Goal: Information Seeking & Learning: Learn about a topic

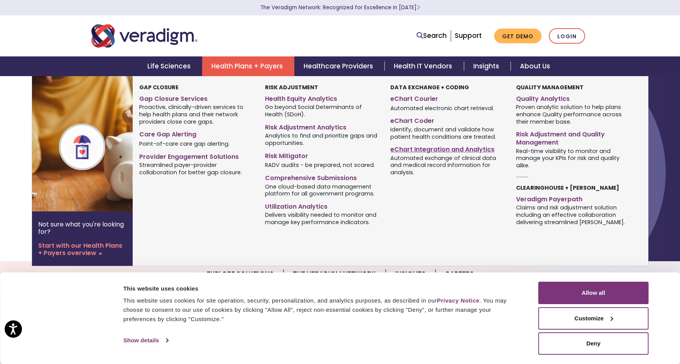
click at [420, 147] on link "eChart Integration and Analytics" at bounding box center [448, 147] width 114 height 11
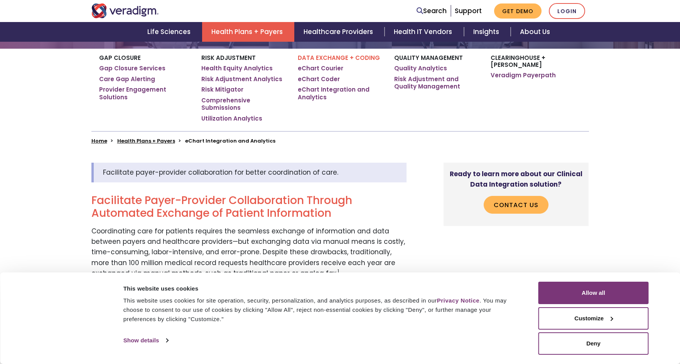
scroll to position [190, 0]
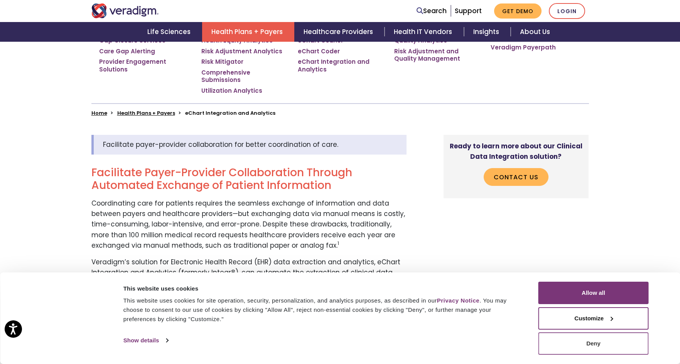
click at [582, 347] on button "Deny" at bounding box center [594, 343] width 110 height 22
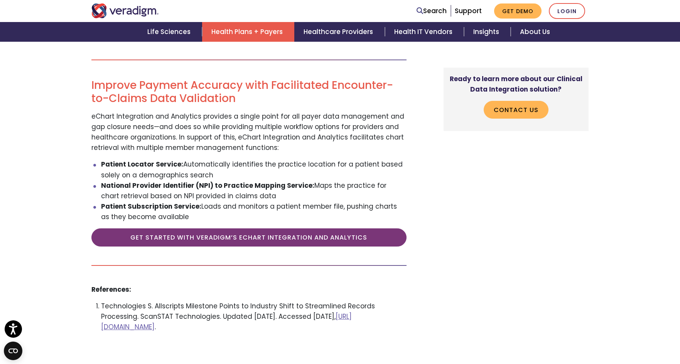
scroll to position [1183, 0]
